Goal: Task Accomplishment & Management: Complete application form

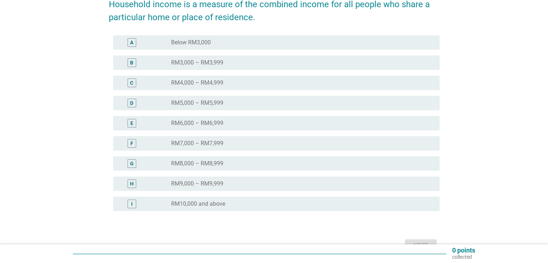
scroll to position [144, 0]
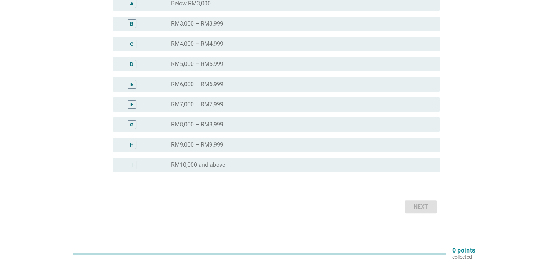
click at [242, 165] on div "radio_button_unchecked RM10,000 and above" at bounding box center [299, 164] width 257 height 7
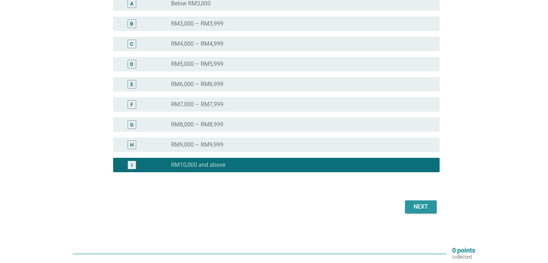
click at [428, 209] on div "Next" at bounding box center [421, 207] width 20 height 9
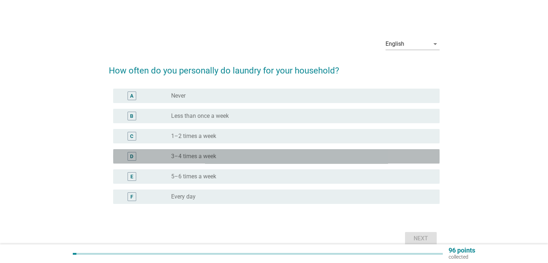
click at [260, 157] on div "radio_button_unchecked 3–4 times a week" at bounding box center [299, 156] width 257 height 7
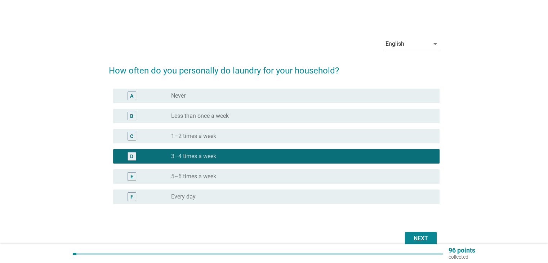
click at [417, 236] on div "Next" at bounding box center [421, 238] width 20 height 9
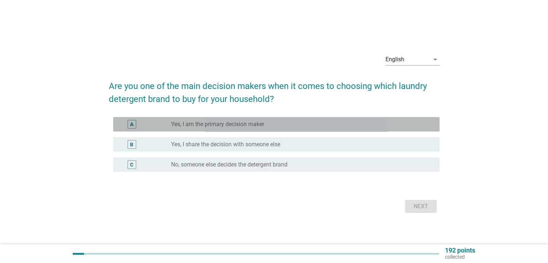
click at [238, 129] on div "A radio_button_unchecked Yes, I am the primary decision maker" at bounding box center [276, 124] width 327 height 14
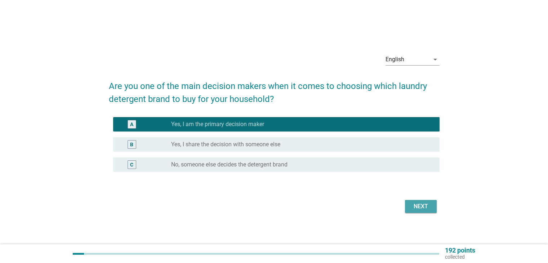
click at [409, 205] on button "Next" at bounding box center [421, 206] width 32 height 13
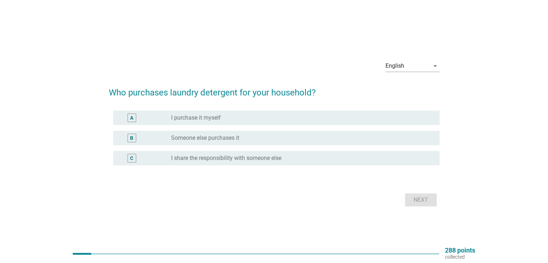
click at [244, 115] on div "radio_button_unchecked I purchase it myself" at bounding box center [299, 117] width 257 height 7
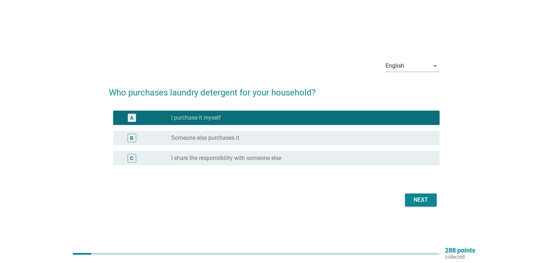
click at [426, 200] on div "Next" at bounding box center [421, 200] width 20 height 9
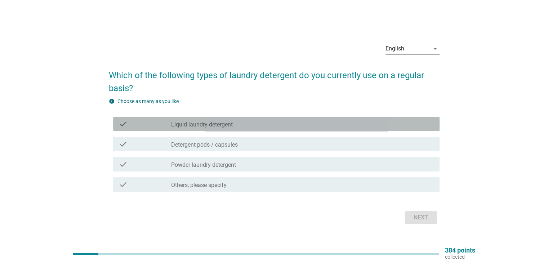
click at [265, 127] on div "check_box_outline_blank Liquid laundry detergent" at bounding box center [302, 124] width 262 height 9
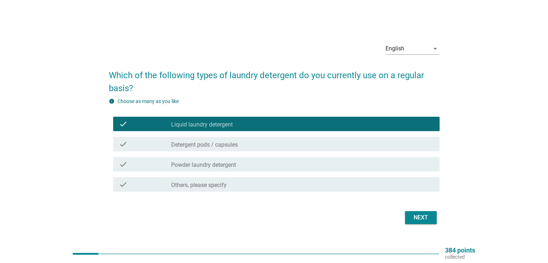
click at [279, 164] on div "check_box_outline_blank Powder laundry detergent" at bounding box center [302, 164] width 262 height 9
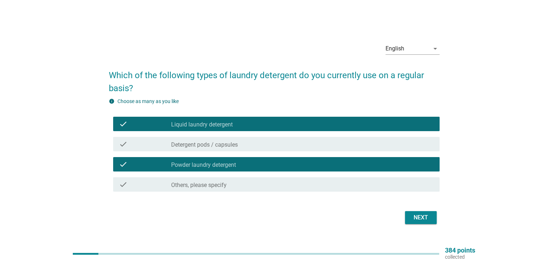
click at [423, 225] on div "Next" at bounding box center [274, 217] width 331 height 17
click at [421, 222] on button "Next" at bounding box center [421, 217] width 32 height 13
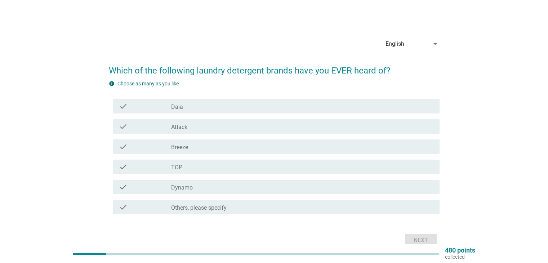
click at [252, 166] on div "check_box_outline_blank TOP" at bounding box center [302, 167] width 262 height 9
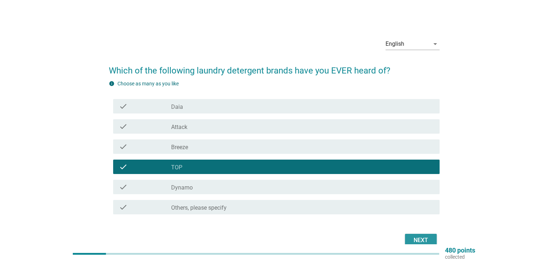
click at [416, 237] on div "Next" at bounding box center [421, 240] width 20 height 9
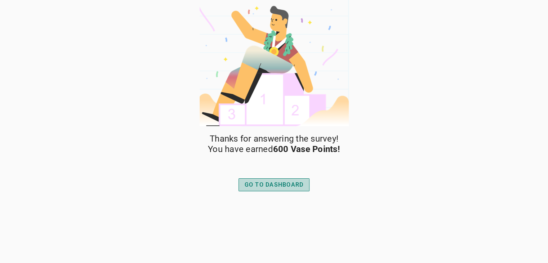
click at [293, 182] on div "GO TO DASHBOARD" at bounding box center [274, 185] width 59 height 9
